Goal: Task Accomplishment & Management: Complete application form

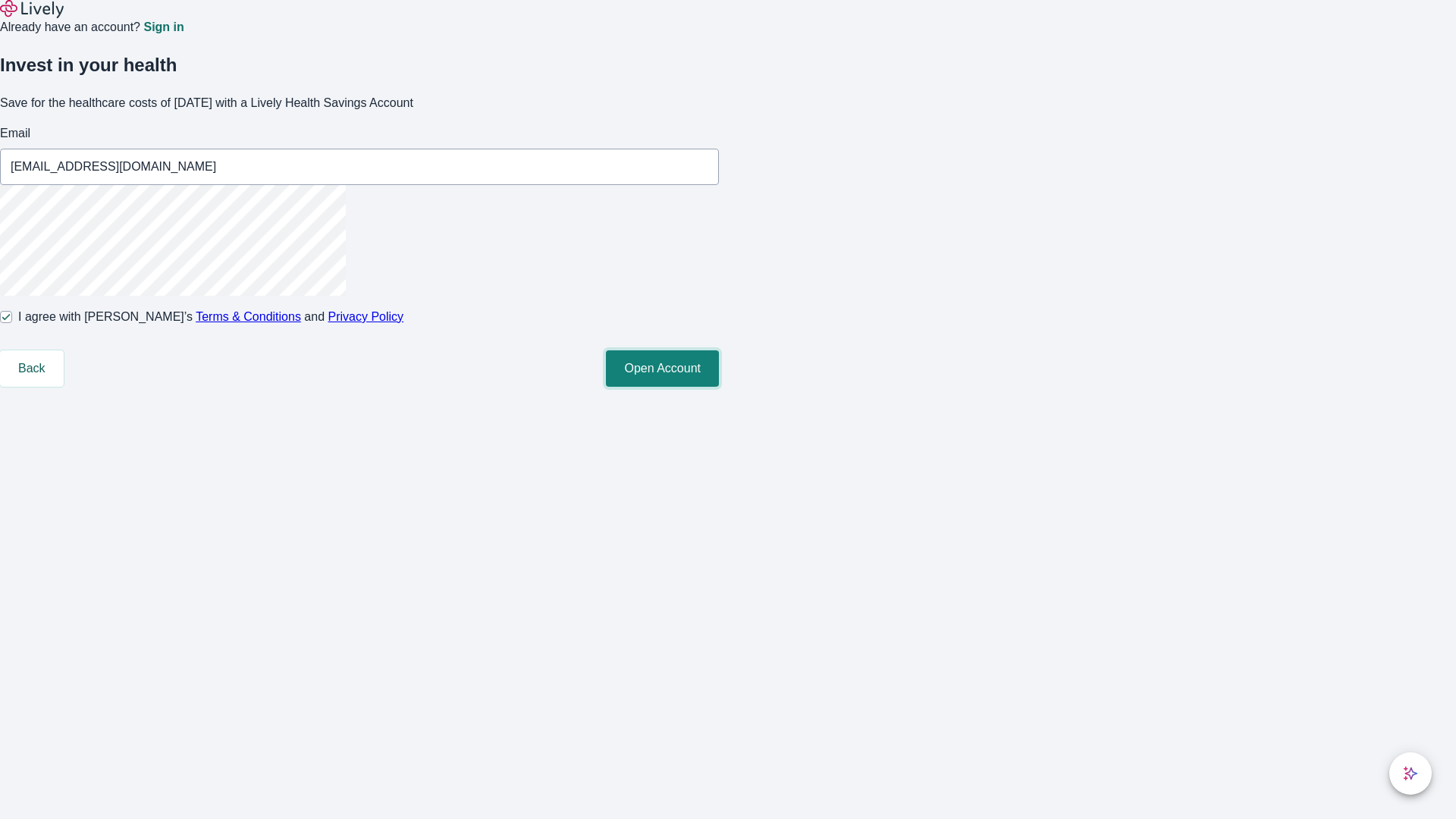
click at [719, 387] on button "Open Account" at bounding box center [663, 368] width 113 height 36
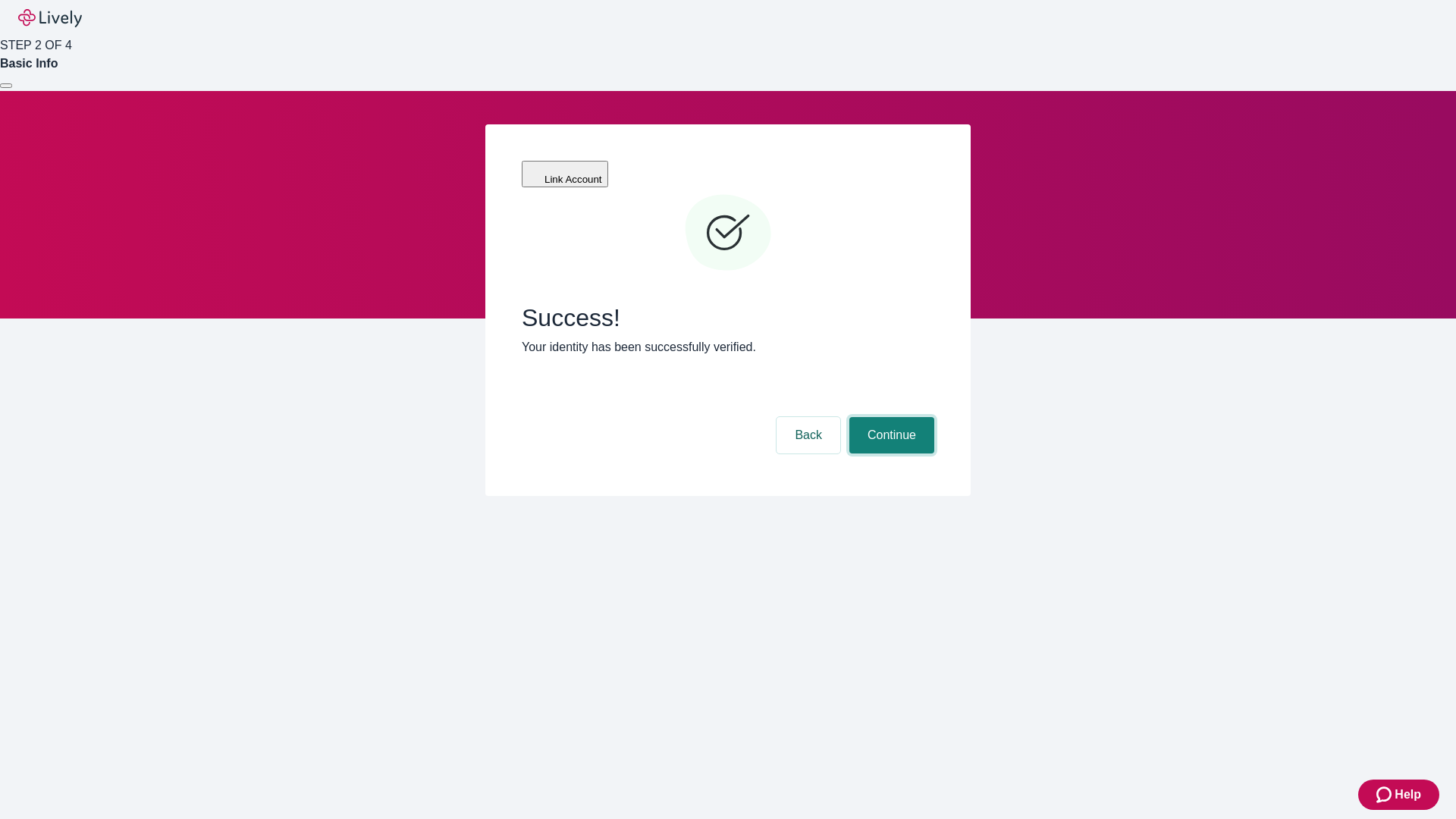
click at [890, 417] on button "Continue" at bounding box center [892, 435] width 85 height 36
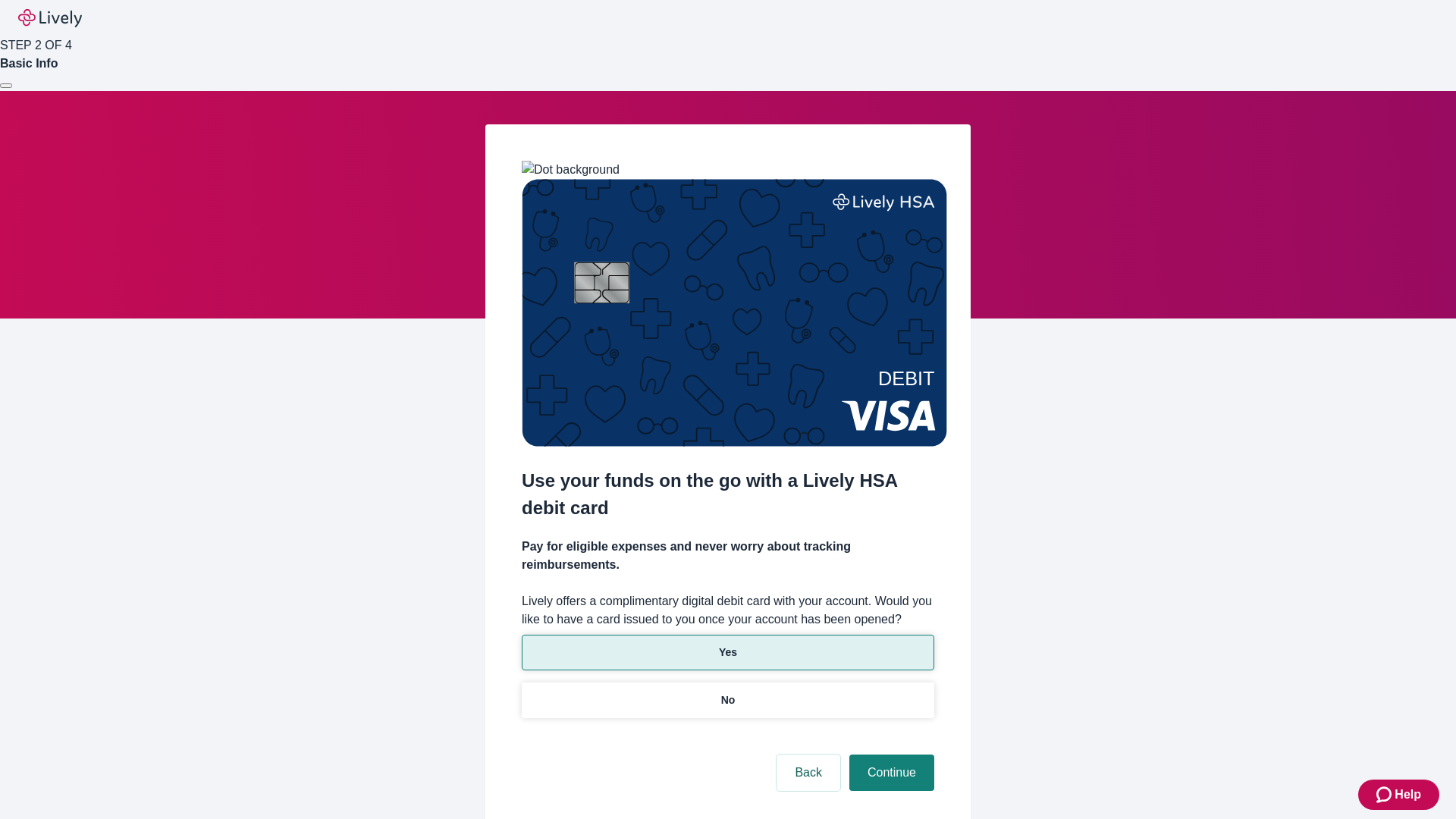
click at [727, 645] on p "Yes" at bounding box center [728, 653] width 18 height 16
click at [890, 755] on button "Continue" at bounding box center [892, 773] width 85 height 36
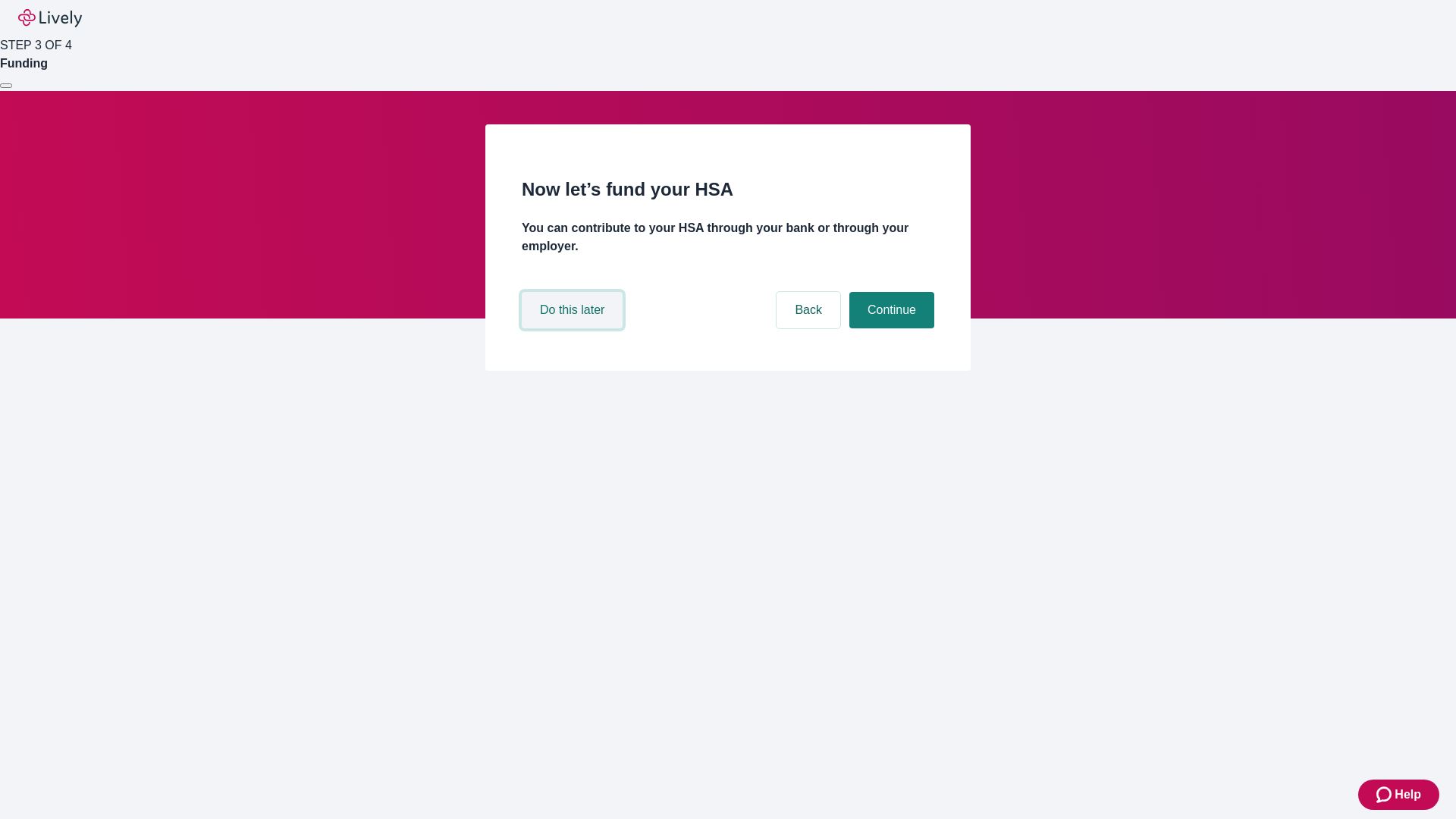
click at [574, 328] on button "Do this later" at bounding box center [572, 310] width 101 height 36
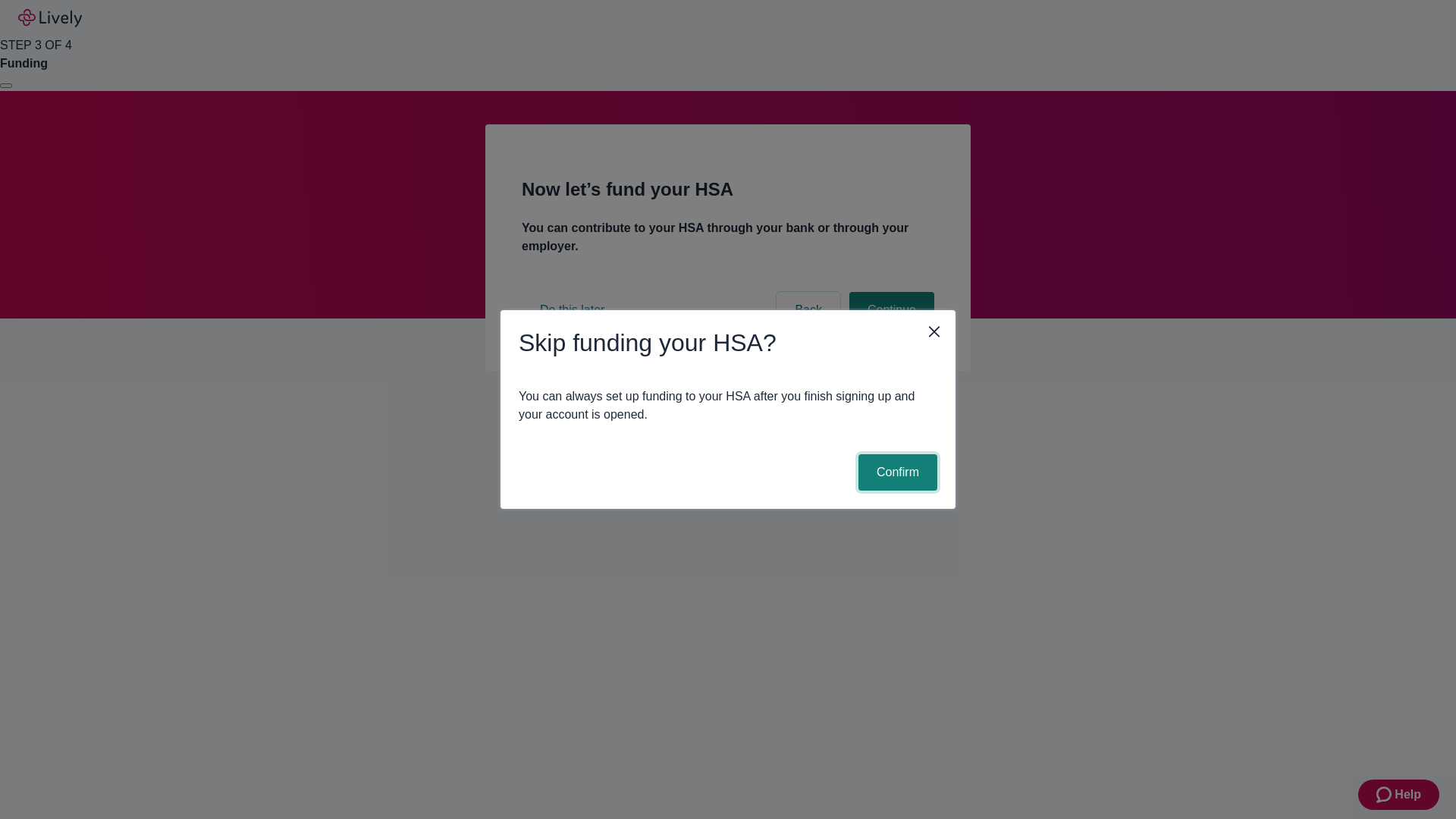
click at [896, 473] on button "Confirm" at bounding box center [898, 472] width 79 height 36
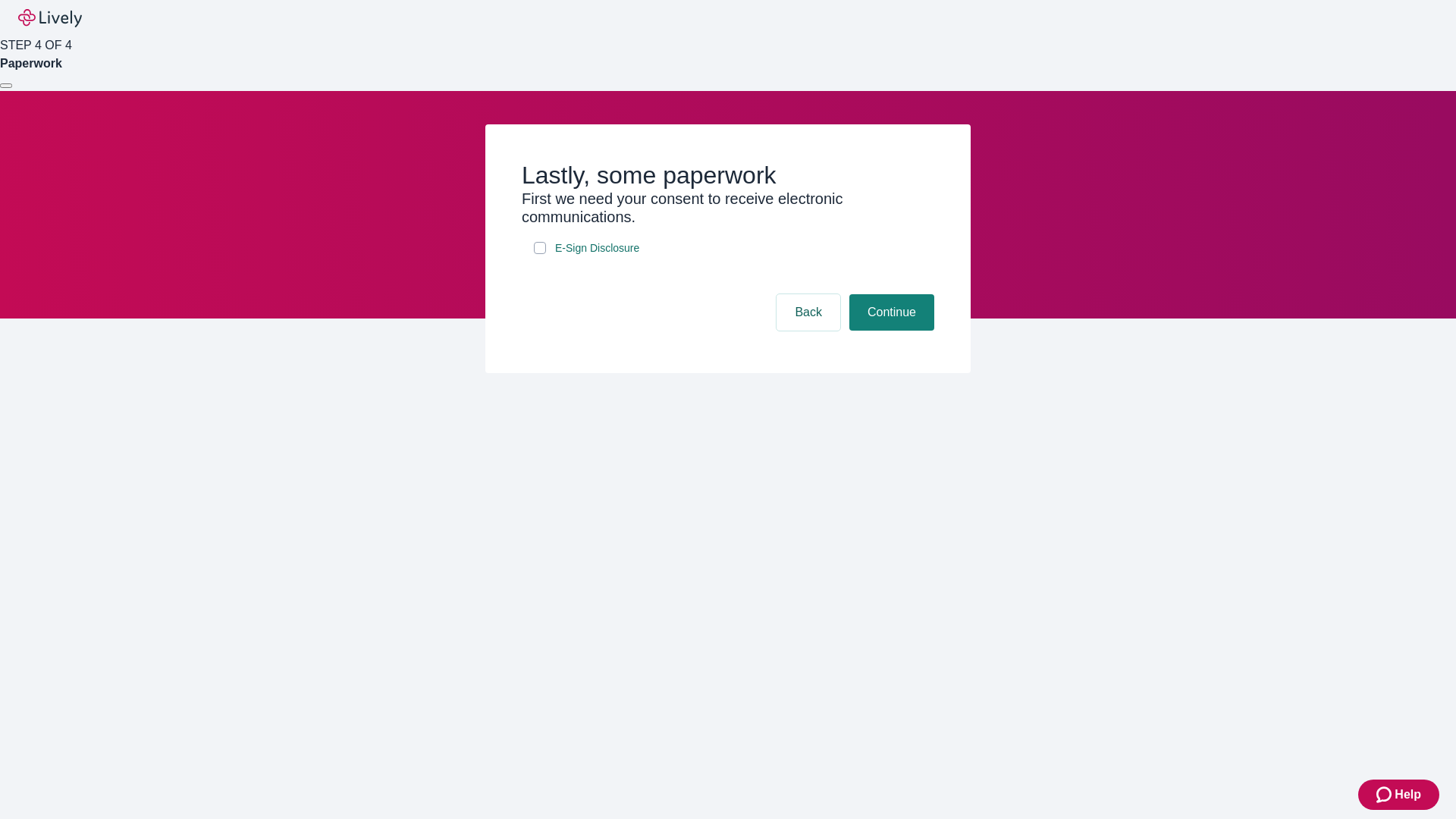
click at [540, 254] on input "E-Sign Disclosure" at bounding box center [540, 247] width 12 height 12
checkbox input "true"
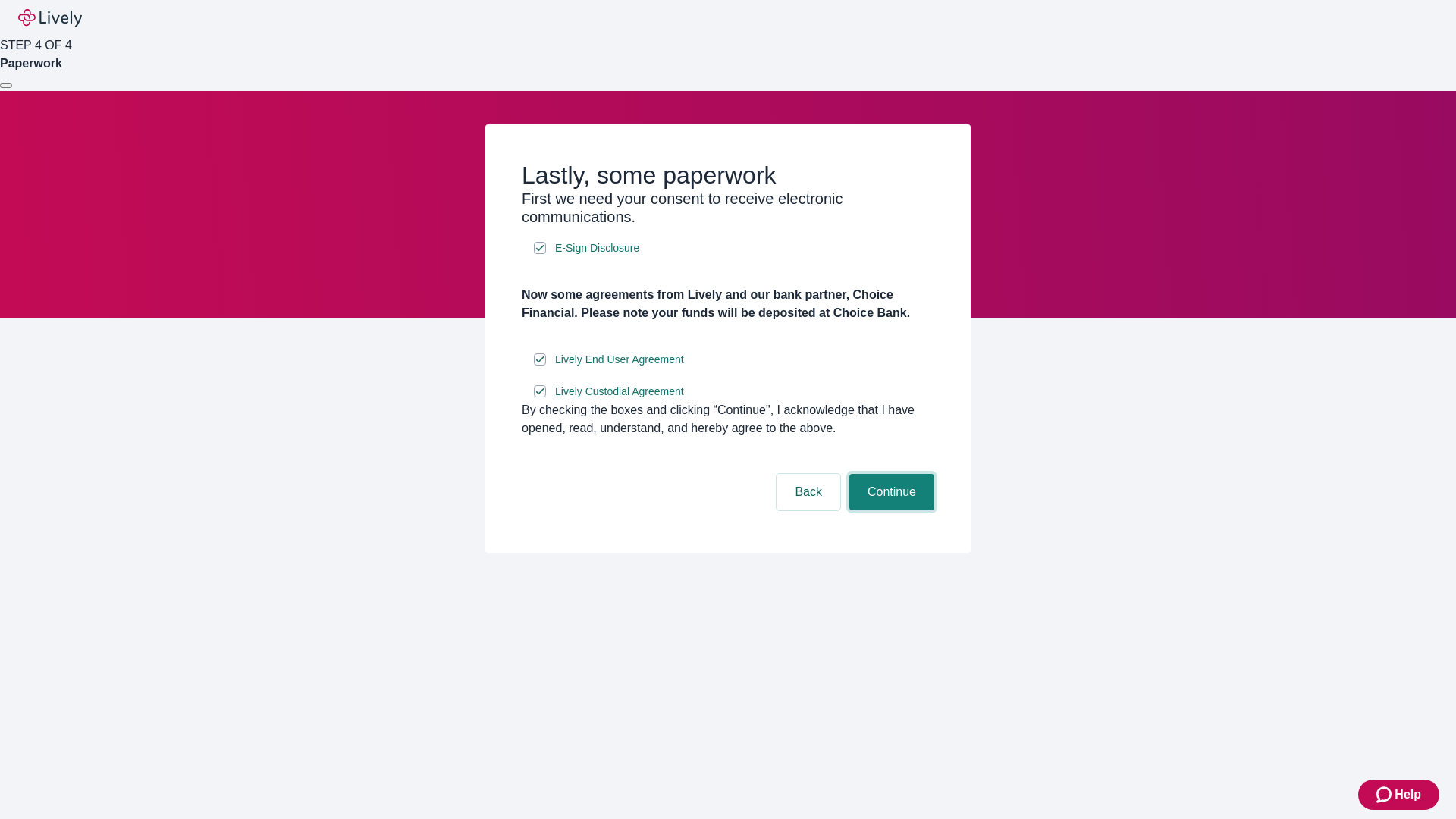
click at [890, 510] on button "Continue" at bounding box center [892, 492] width 85 height 36
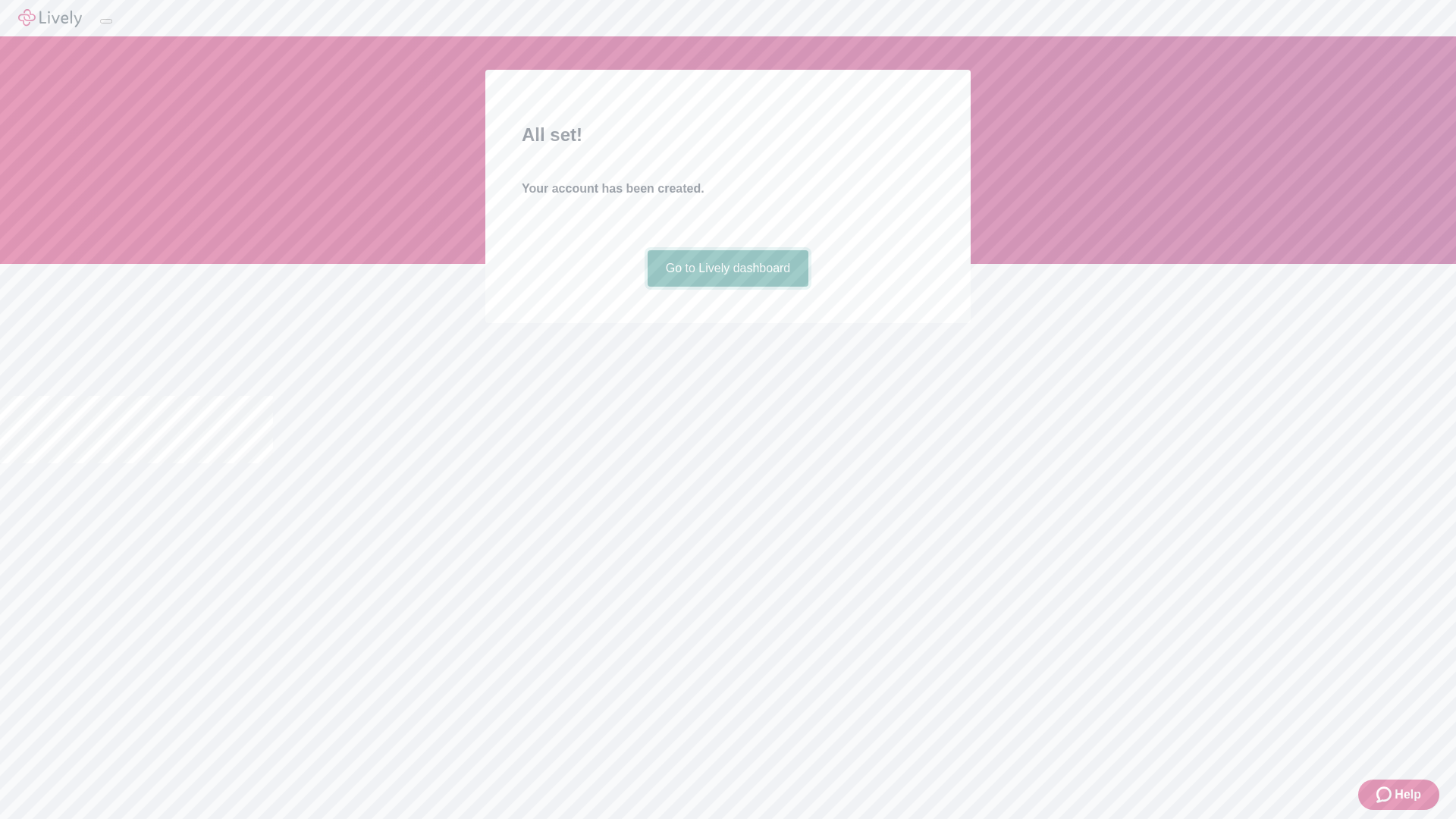
click at [727, 287] on link "Go to Lively dashboard" at bounding box center [729, 269] width 162 height 36
